Goal: Transaction & Acquisition: Purchase product/service

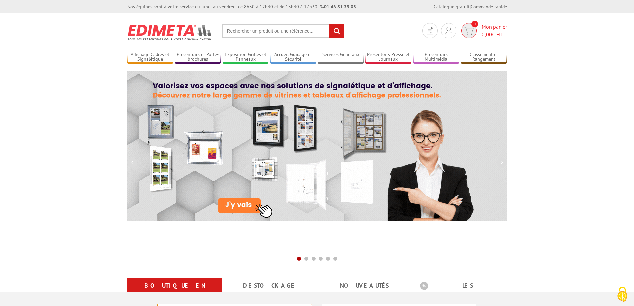
click at [470, 31] on img at bounding box center [469, 31] width 10 height 8
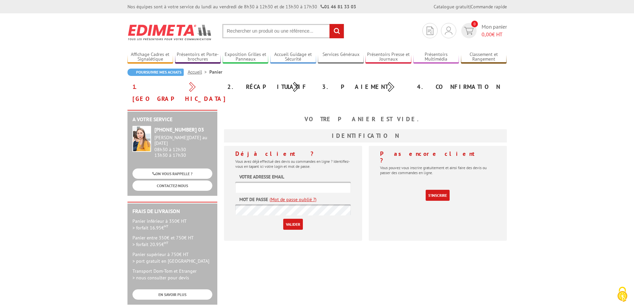
type input "info@sarlcec.com"
click at [292, 219] on input "Valider" at bounding box center [293, 224] width 20 height 11
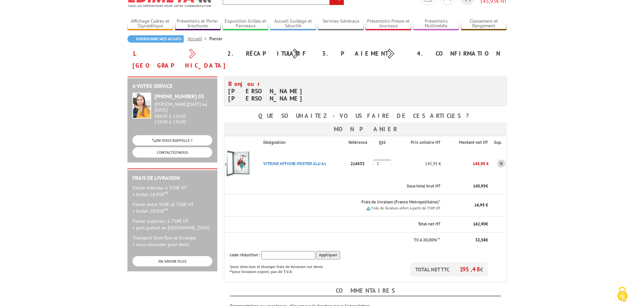
scroll to position [67, 0]
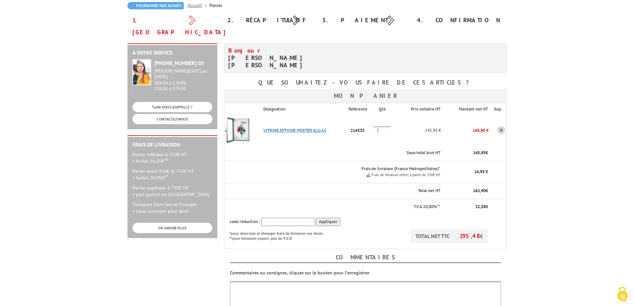
click at [298, 127] on link "VITRINE AFFICHE-POSTER ALU A1" at bounding box center [294, 130] width 63 height 6
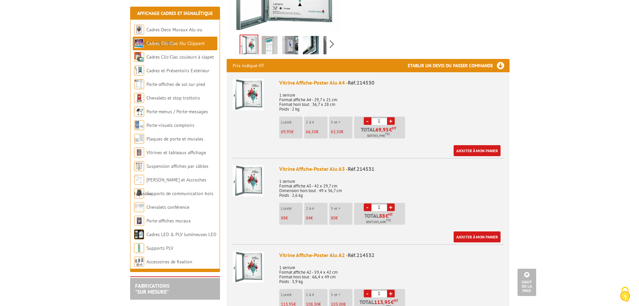
scroll to position [233, 0]
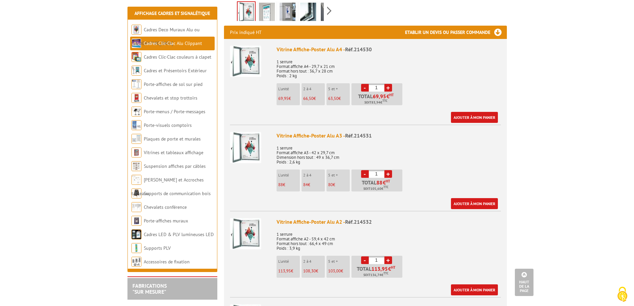
click at [289, 85] on li "L'unité 69,95 €" at bounding box center [287, 94] width 23 height 22
click at [480, 112] on link "Ajouter à mon panier" at bounding box center [474, 117] width 47 height 11
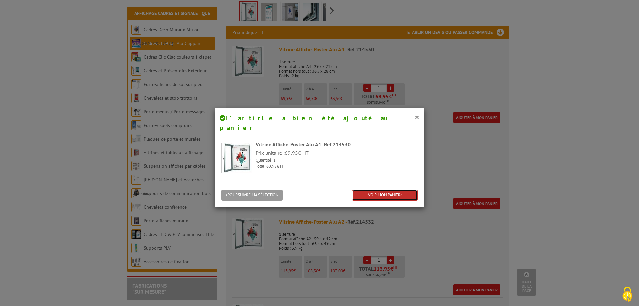
click at [386, 190] on link "VOIR MON PANIER" at bounding box center [385, 195] width 66 height 11
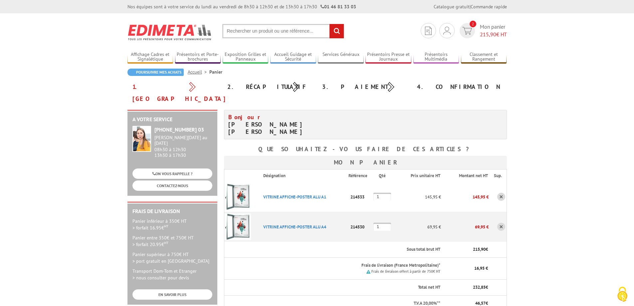
click at [502, 193] on link at bounding box center [501, 197] width 8 height 8
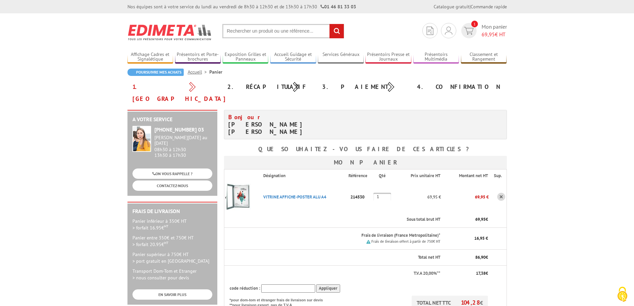
scroll to position [33, 0]
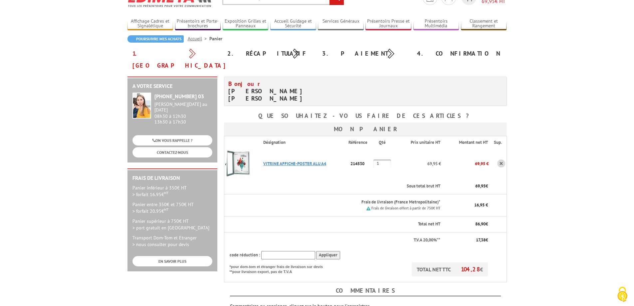
click at [300, 161] on link "VITRINE AFFICHE-POSTER ALU A4" at bounding box center [294, 164] width 63 height 6
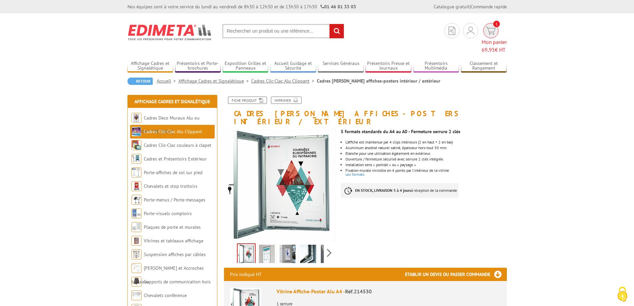
click at [481, 23] on link "1 Mon panier 69,95 € HT" at bounding box center [493, 38] width 25 height 31
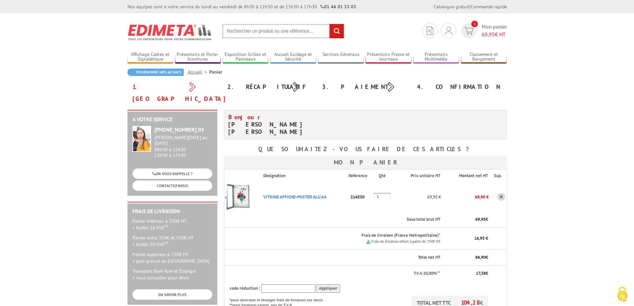
click at [250, 32] on input "text" at bounding box center [283, 31] width 122 height 14
type input "vitrine étanche"
click at [329, 24] on input "rechercher" at bounding box center [336, 31] width 14 height 14
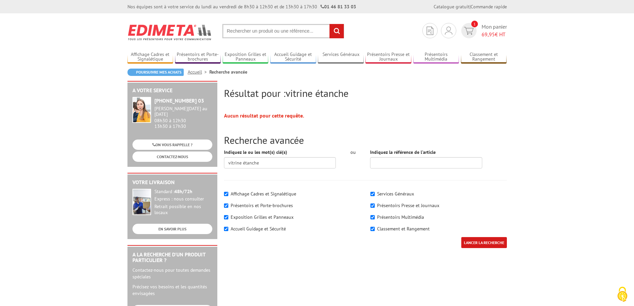
click at [275, 31] on input "text" at bounding box center [283, 31] width 122 height 14
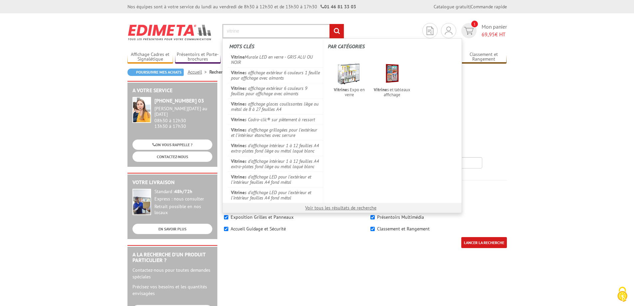
type input "vitrine"
click at [329, 24] on input "rechercher" at bounding box center [336, 31] width 14 height 14
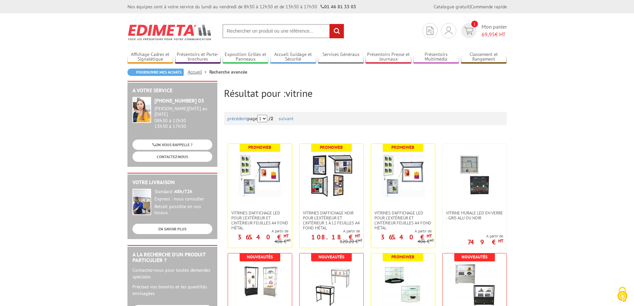
click at [253, 32] on input "text" at bounding box center [283, 31] width 122 height 14
type input "cadre clic étanche"
click at [329, 24] on input "rechercher" at bounding box center [336, 31] width 14 height 14
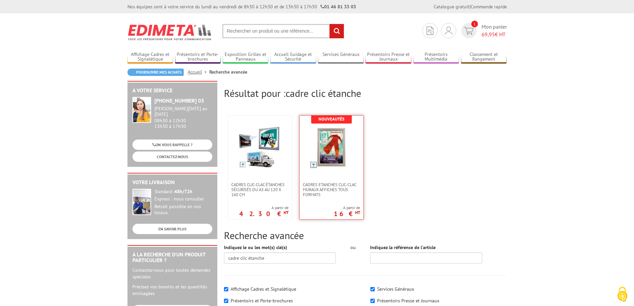
click at [324, 143] on img at bounding box center [331, 146] width 43 height 43
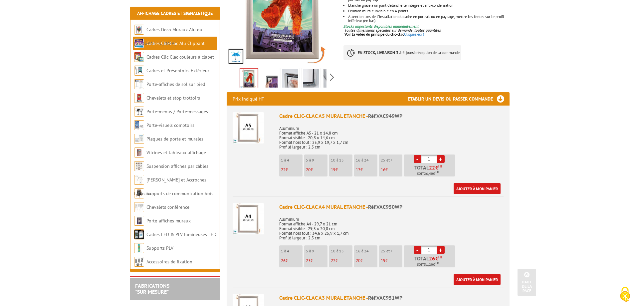
scroll to position [200, 0]
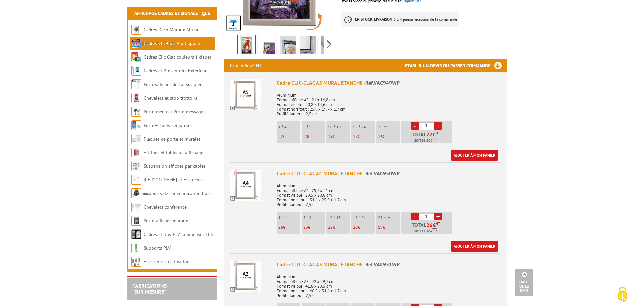
click at [476, 241] on link "Ajouter à mon panier" at bounding box center [474, 246] width 47 height 11
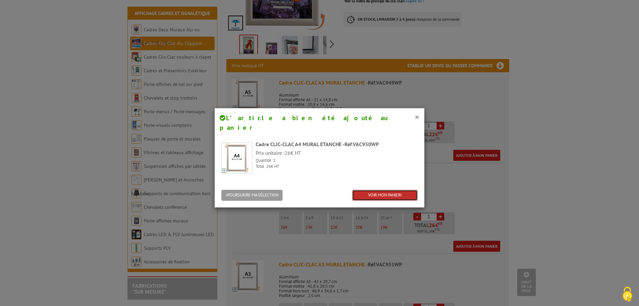
click at [404, 190] on link "VOIR MON PANIER" at bounding box center [385, 195] width 66 height 11
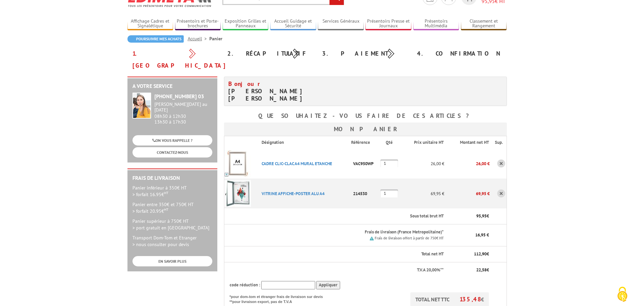
click at [500, 189] on link at bounding box center [501, 193] width 8 height 8
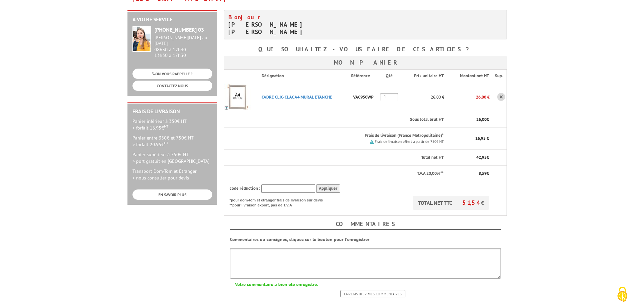
scroll to position [67, 0]
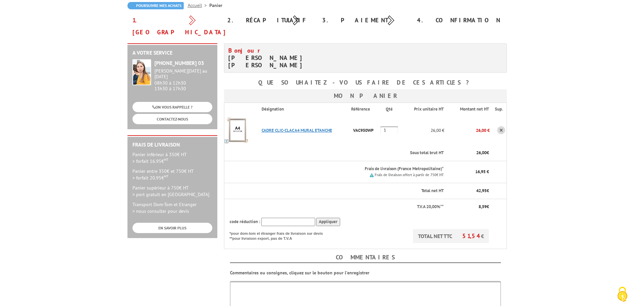
click at [314, 127] on link "CADRE CLIC-CLAC A4 MURAL ETANCHE" at bounding box center [297, 130] width 71 height 6
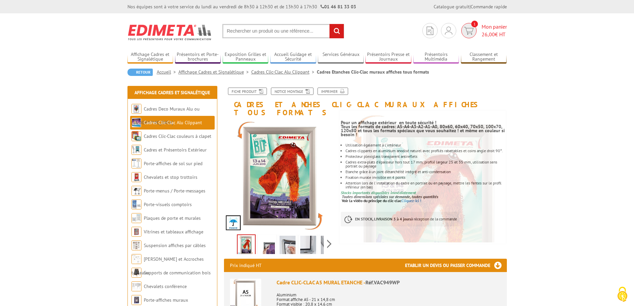
click at [471, 28] on img at bounding box center [469, 31] width 10 height 8
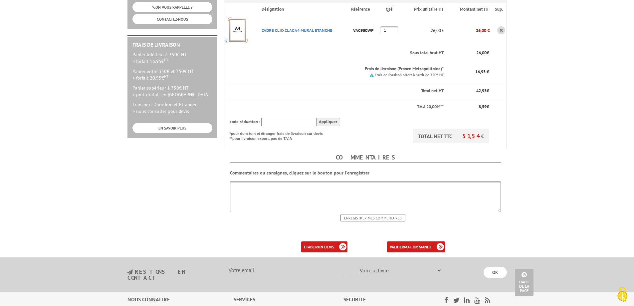
scroll to position [200, 0]
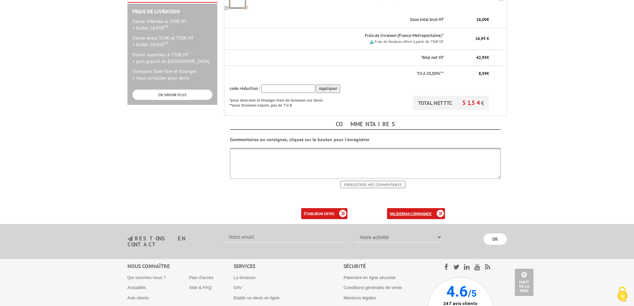
click at [423, 211] on b "ma commande" at bounding box center [418, 213] width 28 height 5
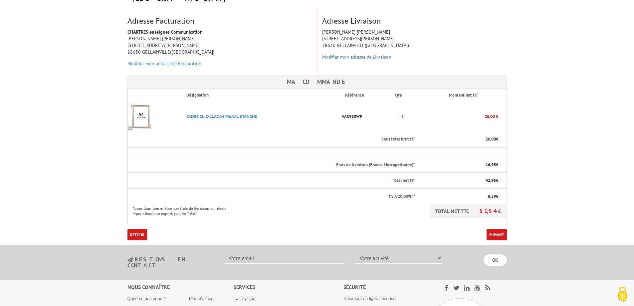
scroll to position [133, 0]
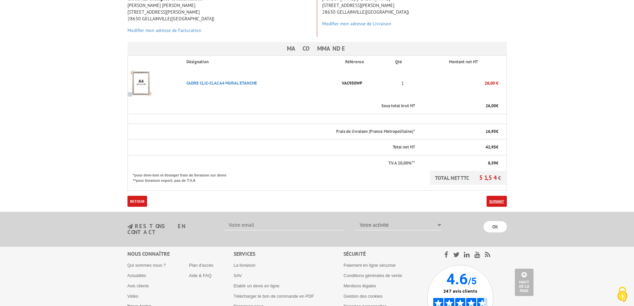
click at [494, 196] on link "Suivant" at bounding box center [496, 201] width 20 height 11
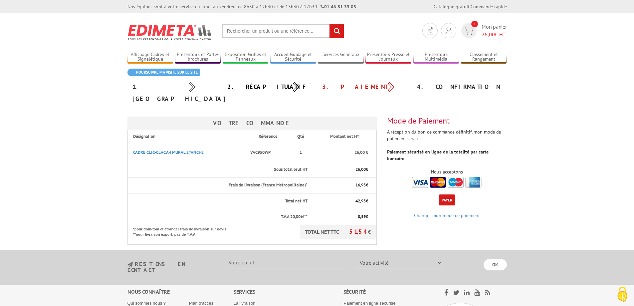
scroll to position [67, 0]
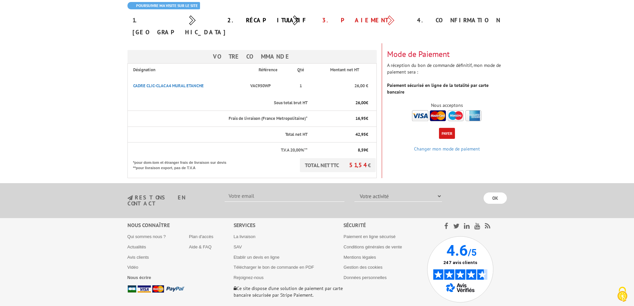
click at [449, 128] on button "Payer" at bounding box center [447, 133] width 16 height 11
